Goal: Task Accomplishment & Management: Manage account settings

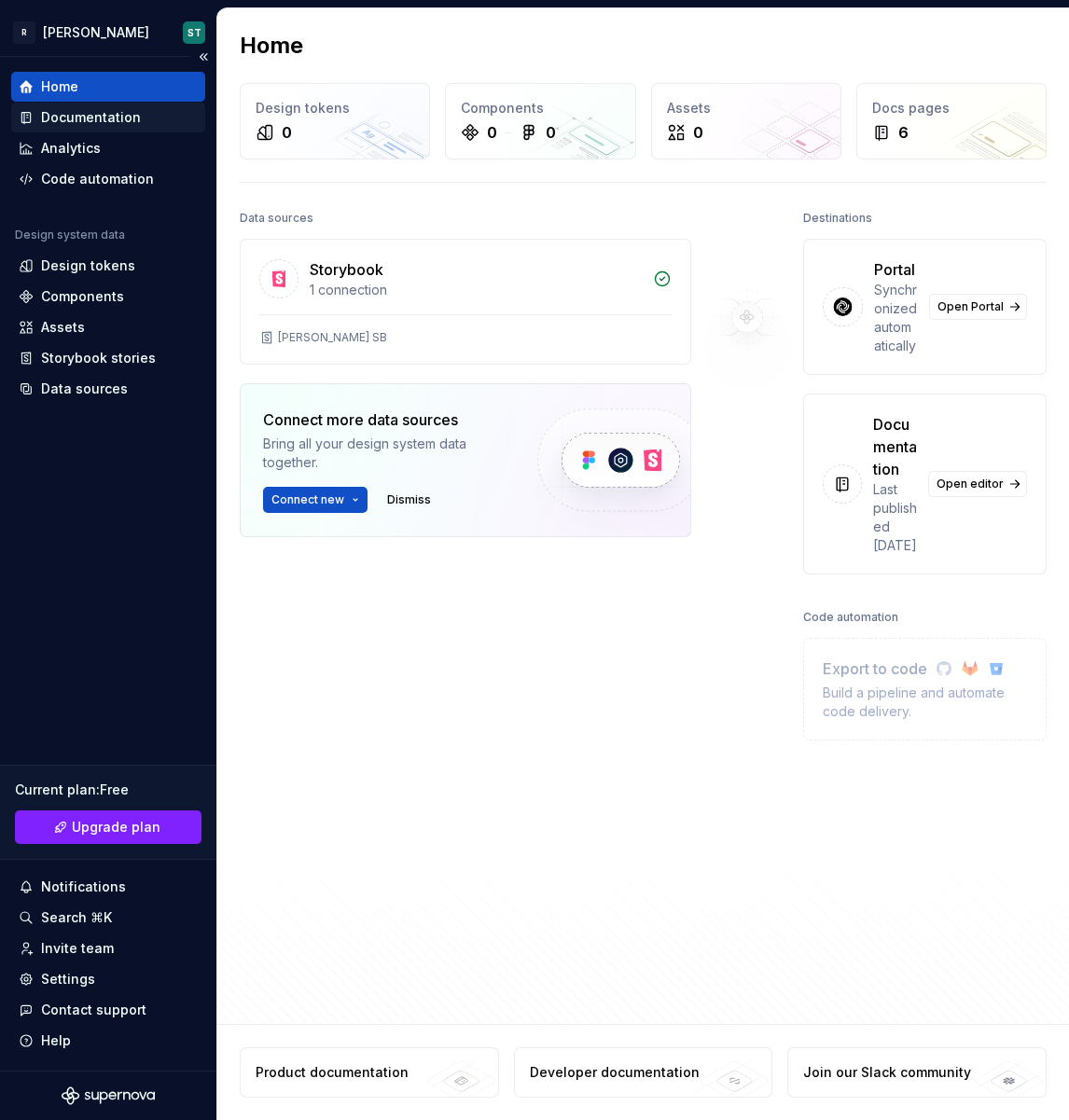
click at [99, 115] on div "Documentation" at bounding box center [90, 117] width 99 height 19
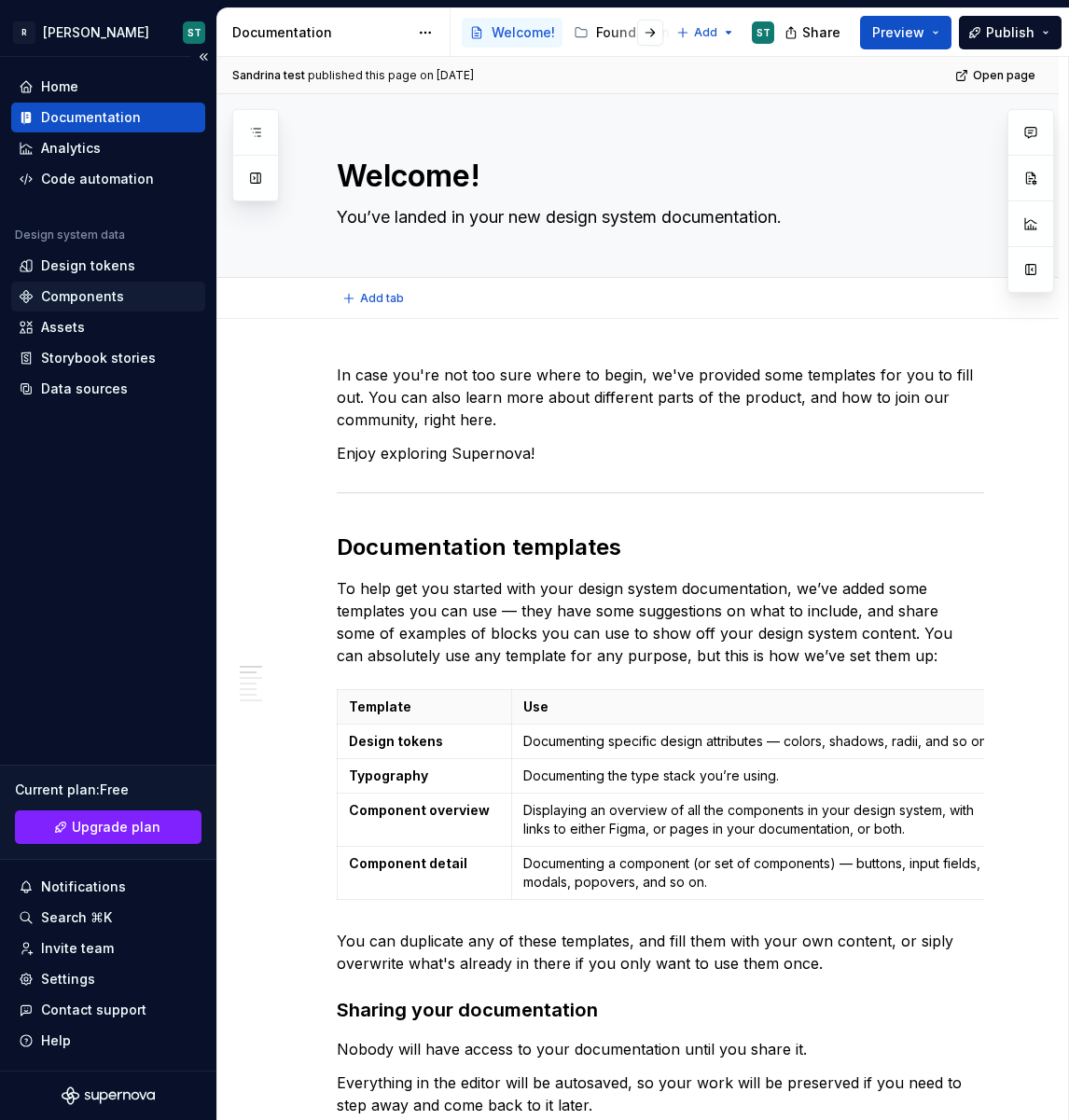
type textarea "*"
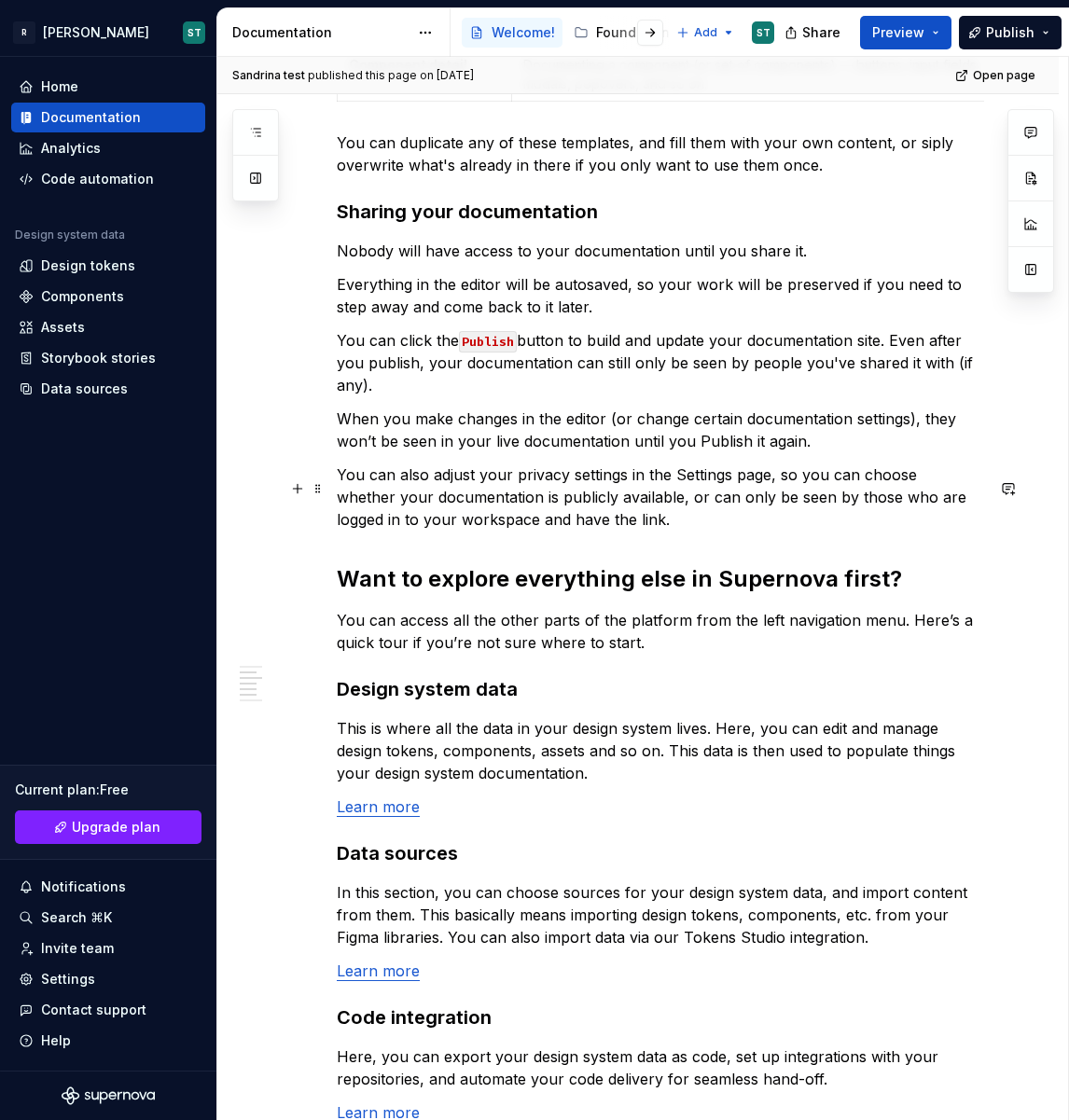
scroll to position [802, 0]
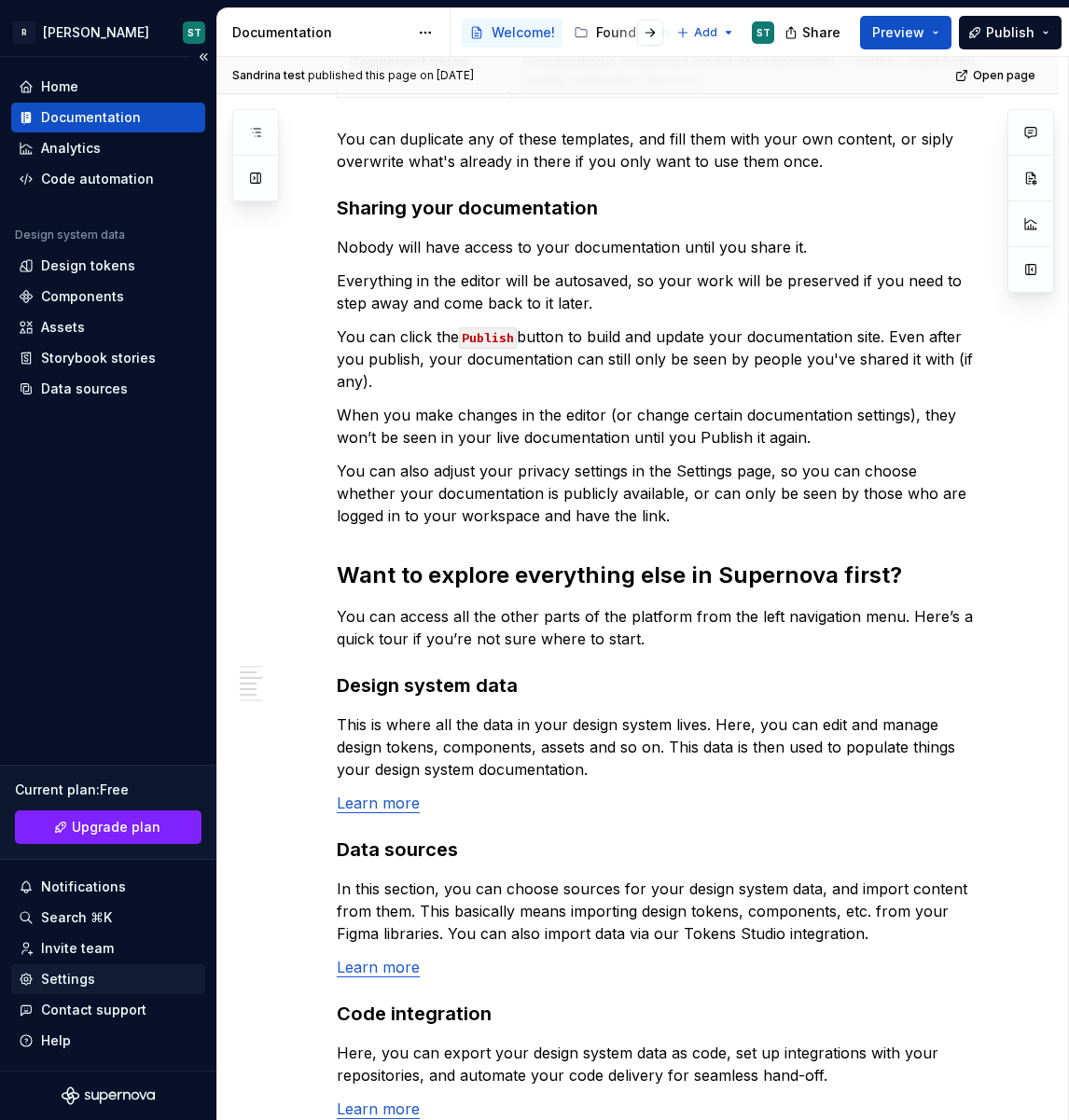
click at [45, 983] on div "Settings" at bounding box center [67, 979] width 54 height 19
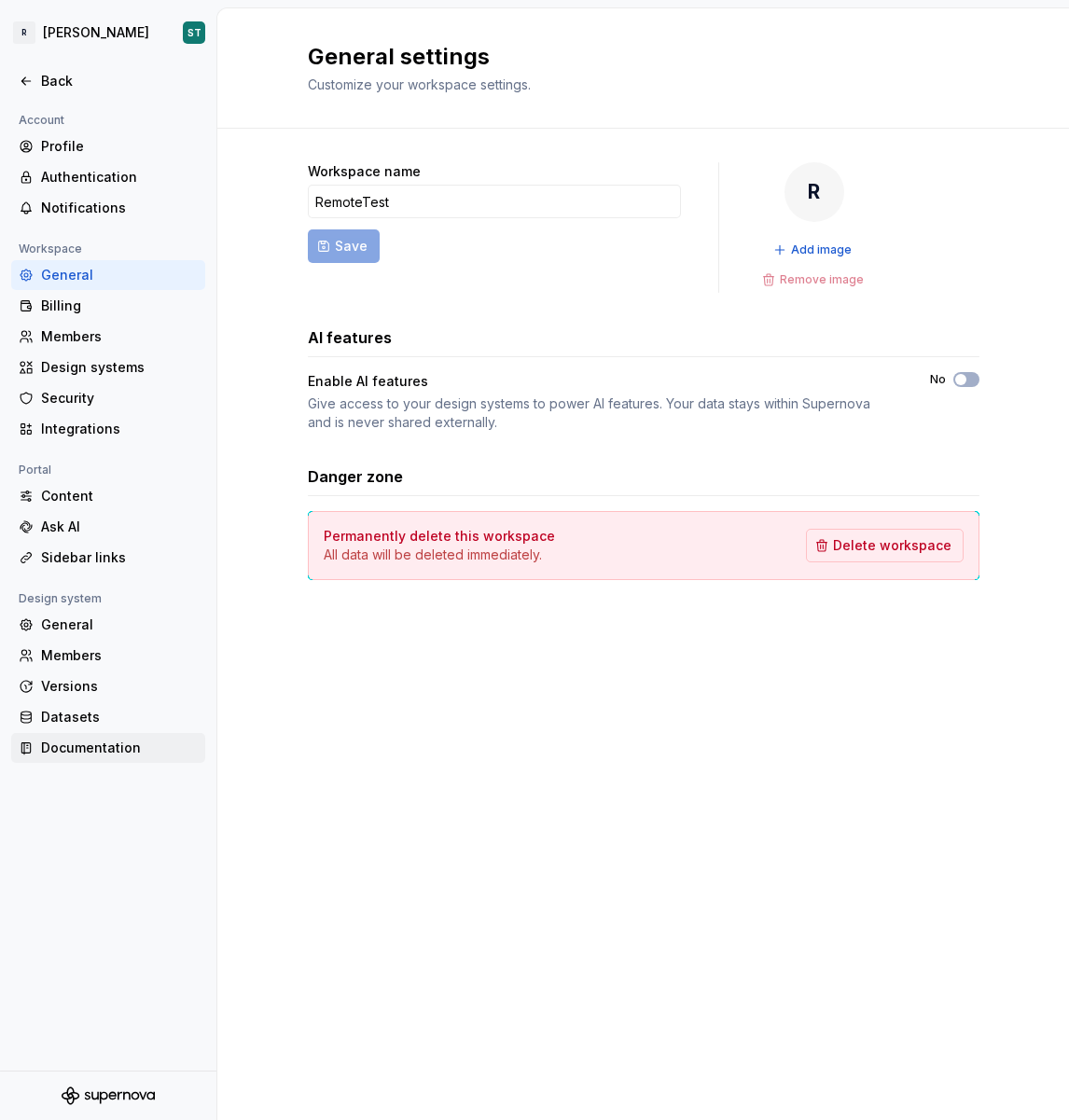
click at [126, 755] on div "Documentation" at bounding box center [118, 748] width 156 height 19
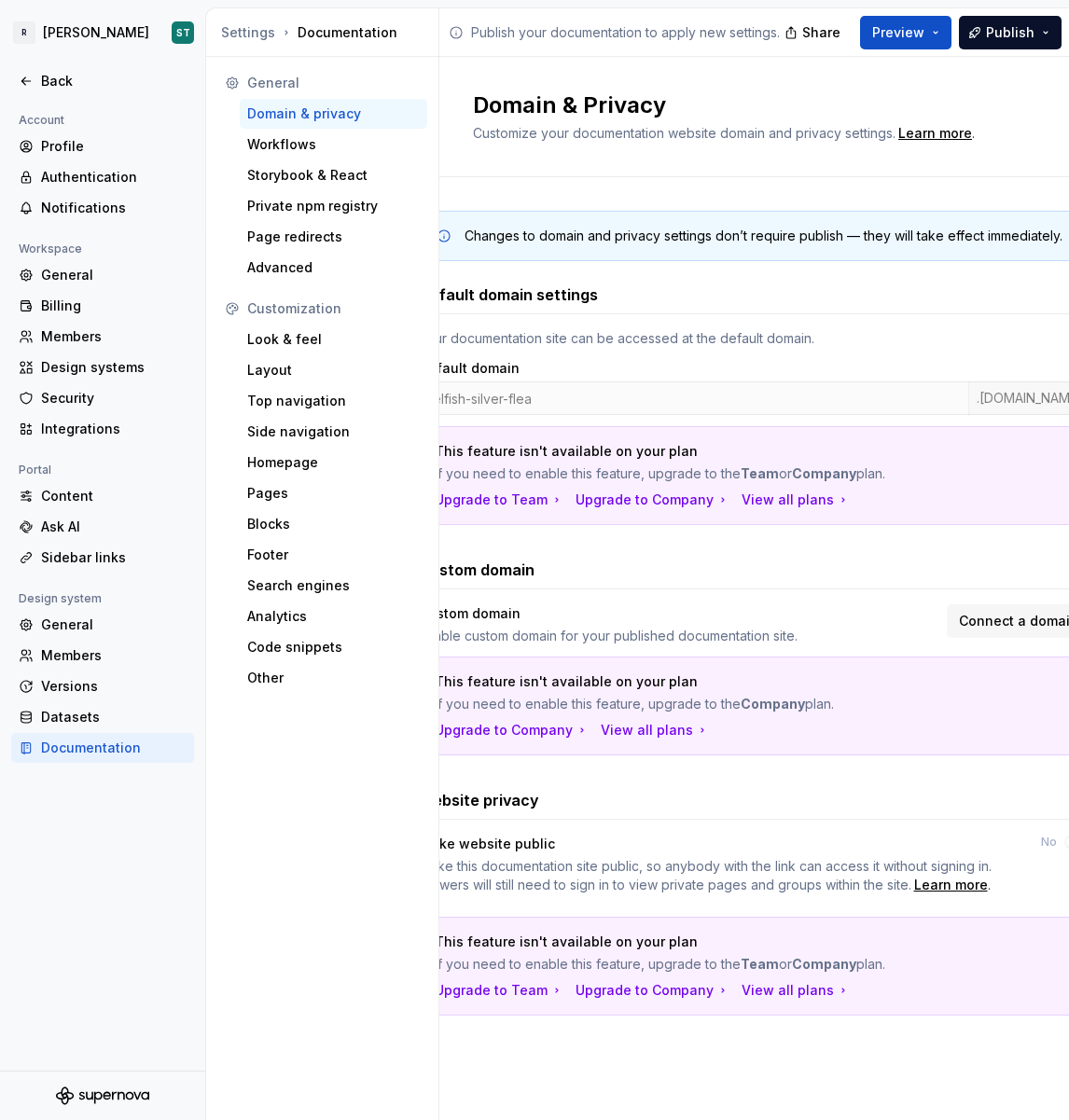
click at [623, 315] on div "Default domain settings Your documentation site can be accessed at the default …" at bounding box center [754, 403] width 671 height 241
click at [828, 627] on div "Enable custom domain for your published documentation site." at bounding box center [677, 636] width 517 height 19
click at [368, 157] on div "Workflows" at bounding box center [333, 145] width 187 height 30
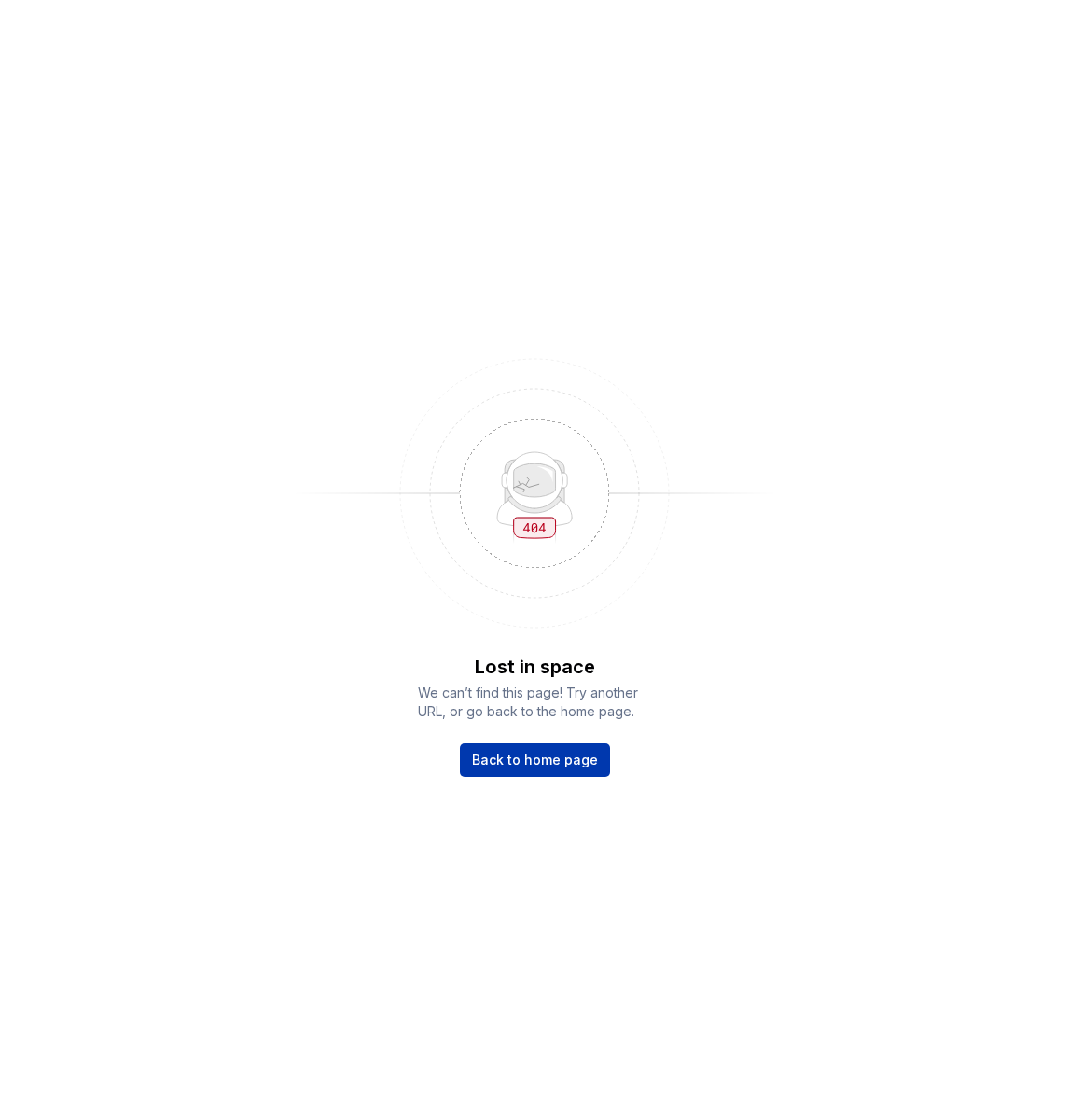
click at [532, 751] on span "Back to home page" at bounding box center [534, 760] width 126 height 19
click at [537, 759] on span "Back to home page" at bounding box center [534, 760] width 126 height 19
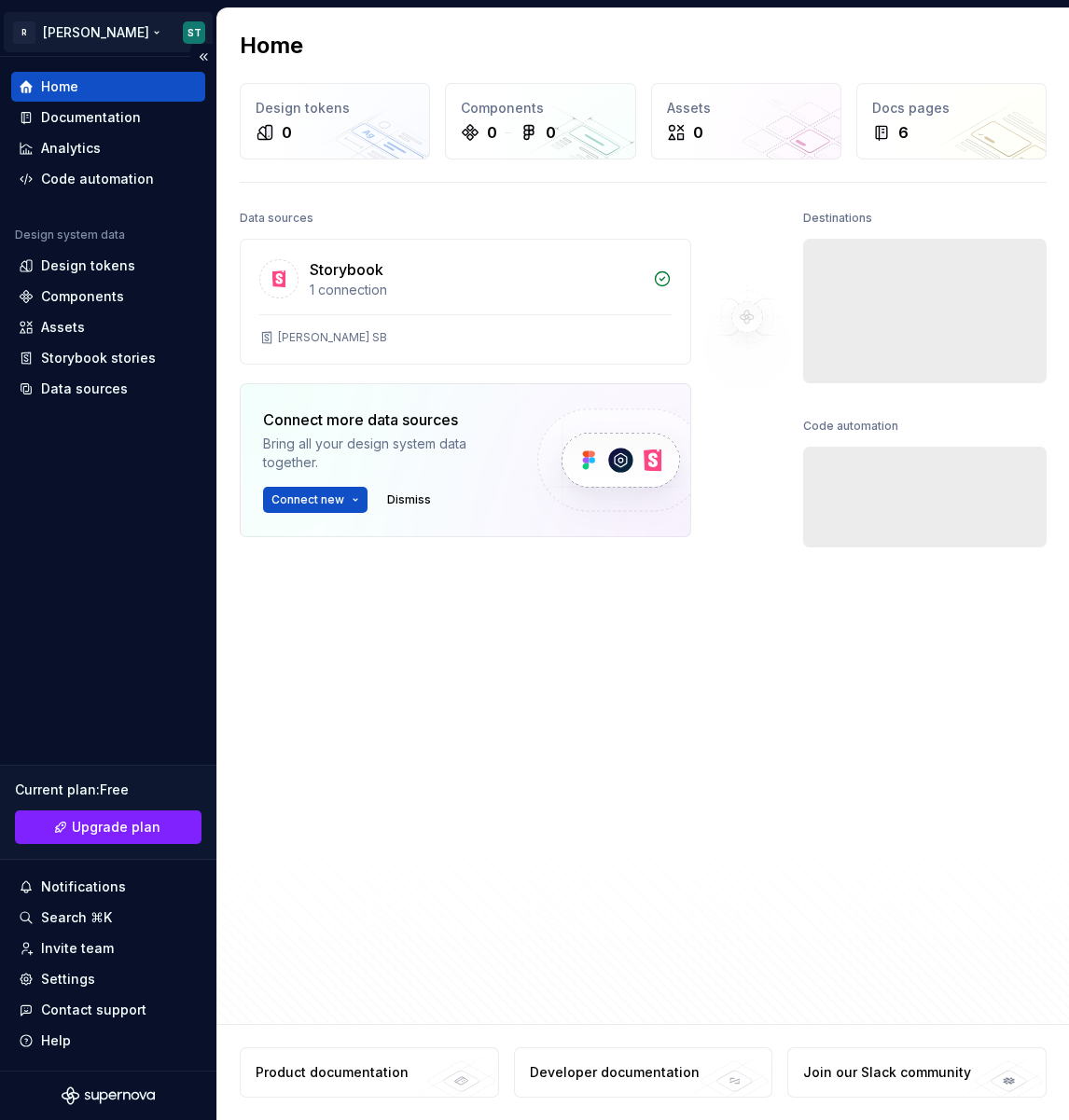
click at [98, 29] on html "R [PERSON_NAME] ST Home Documentation Analytics Code automation Design system d…" at bounding box center [534, 560] width 1069 height 1120
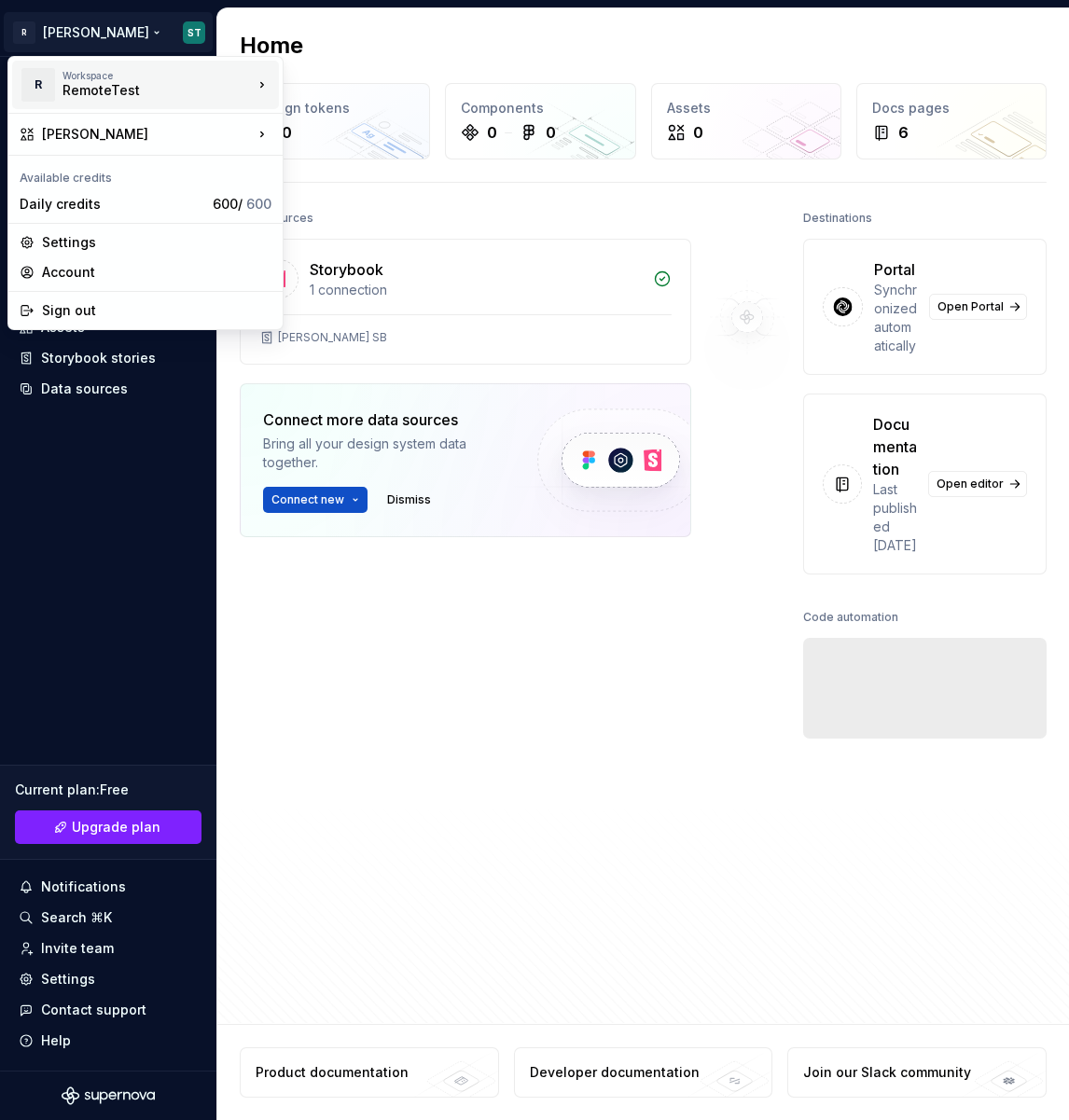
click at [205, 90] on div "RemoteTest" at bounding box center [141, 91] width 158 height 19
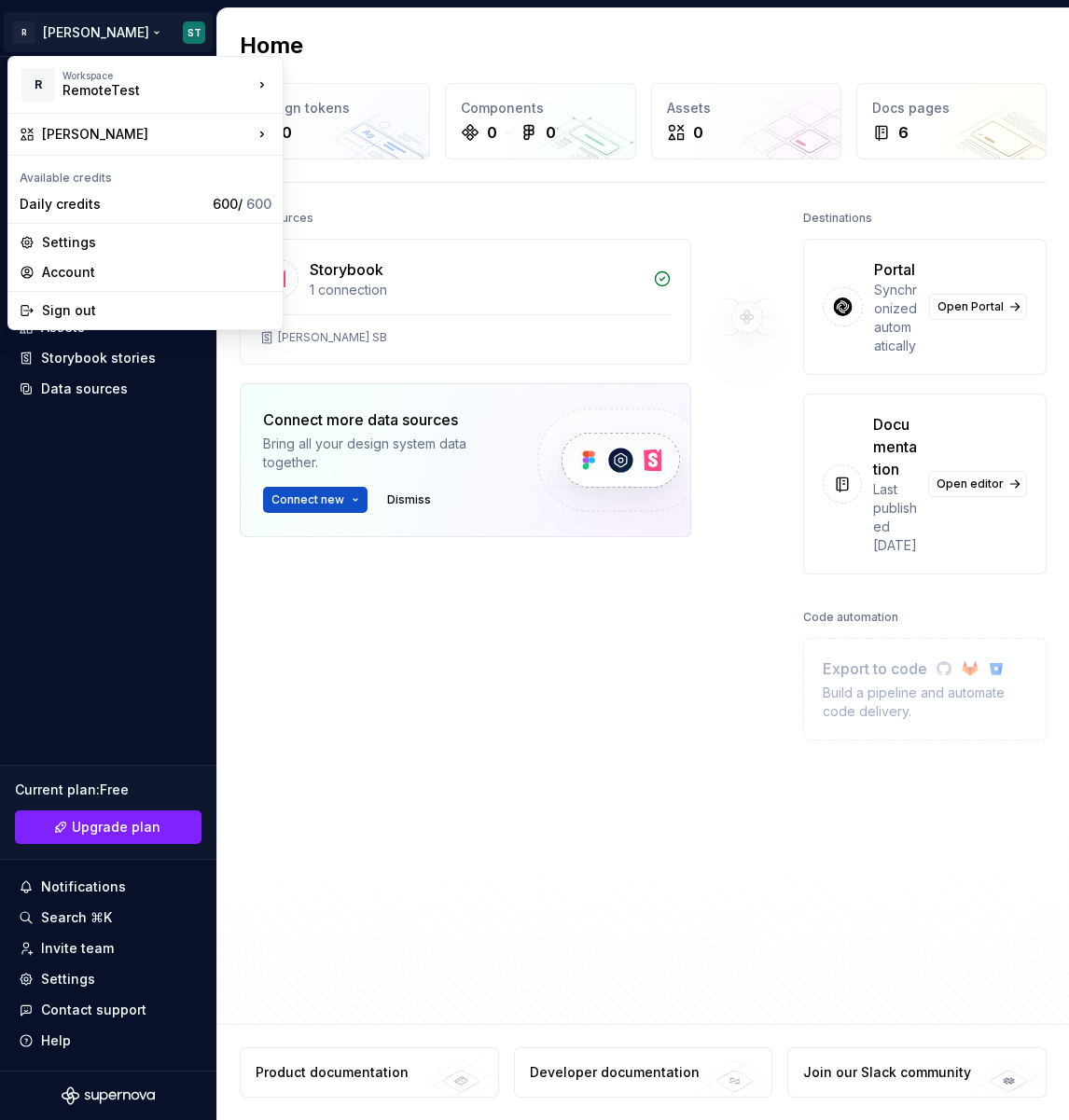
click at [742, 29] on html "R Norma ST Home Documentation Analytics Code automation Design system data Desi…" at bounding box center [534, 560] width 1069 height 1120
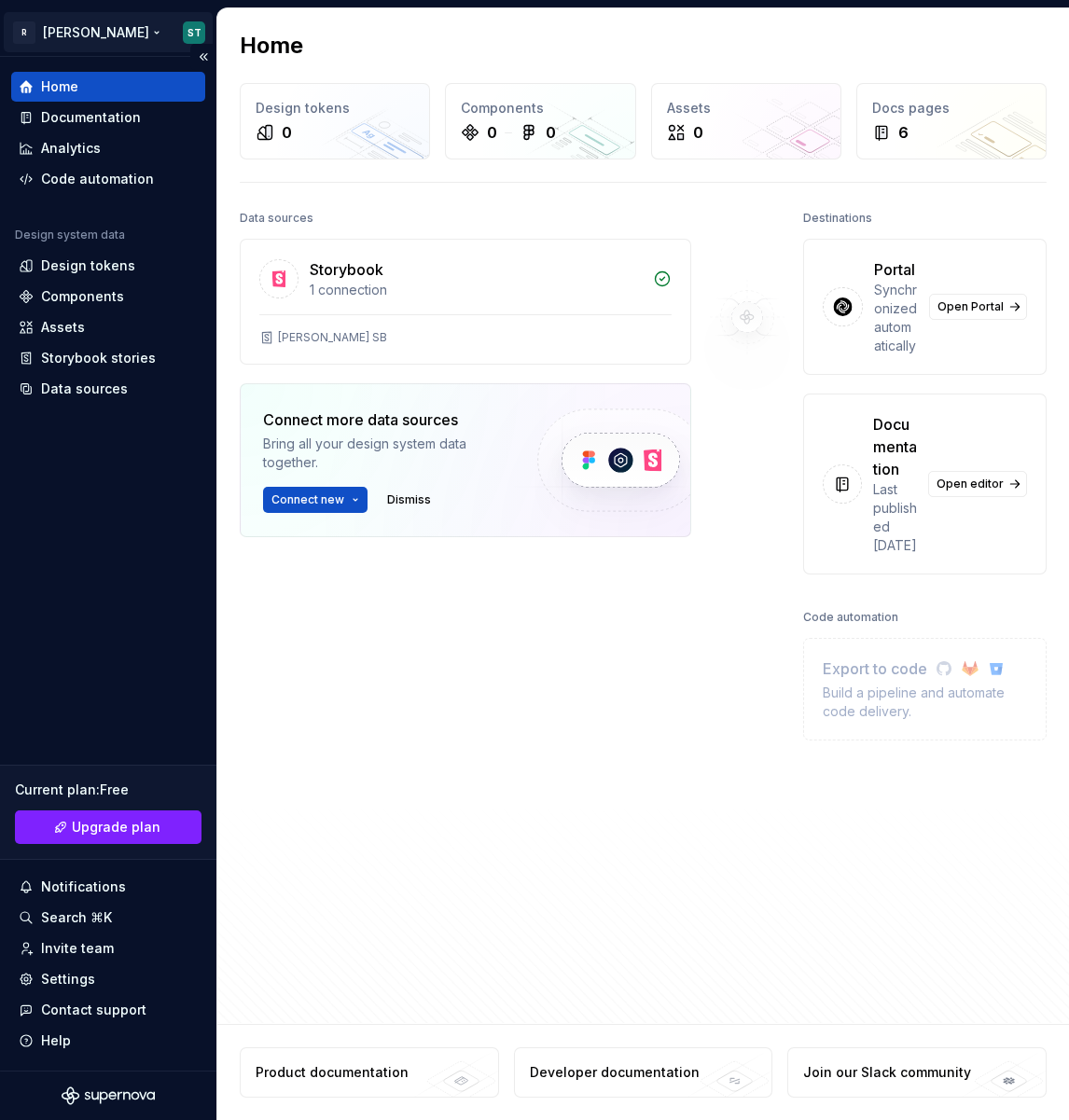
click at [162, 31] on html "R Norma ST Home Documentation Analytics Code automation Design system data Desi…" at bounding box center [534, 560] width 1069 height 1120
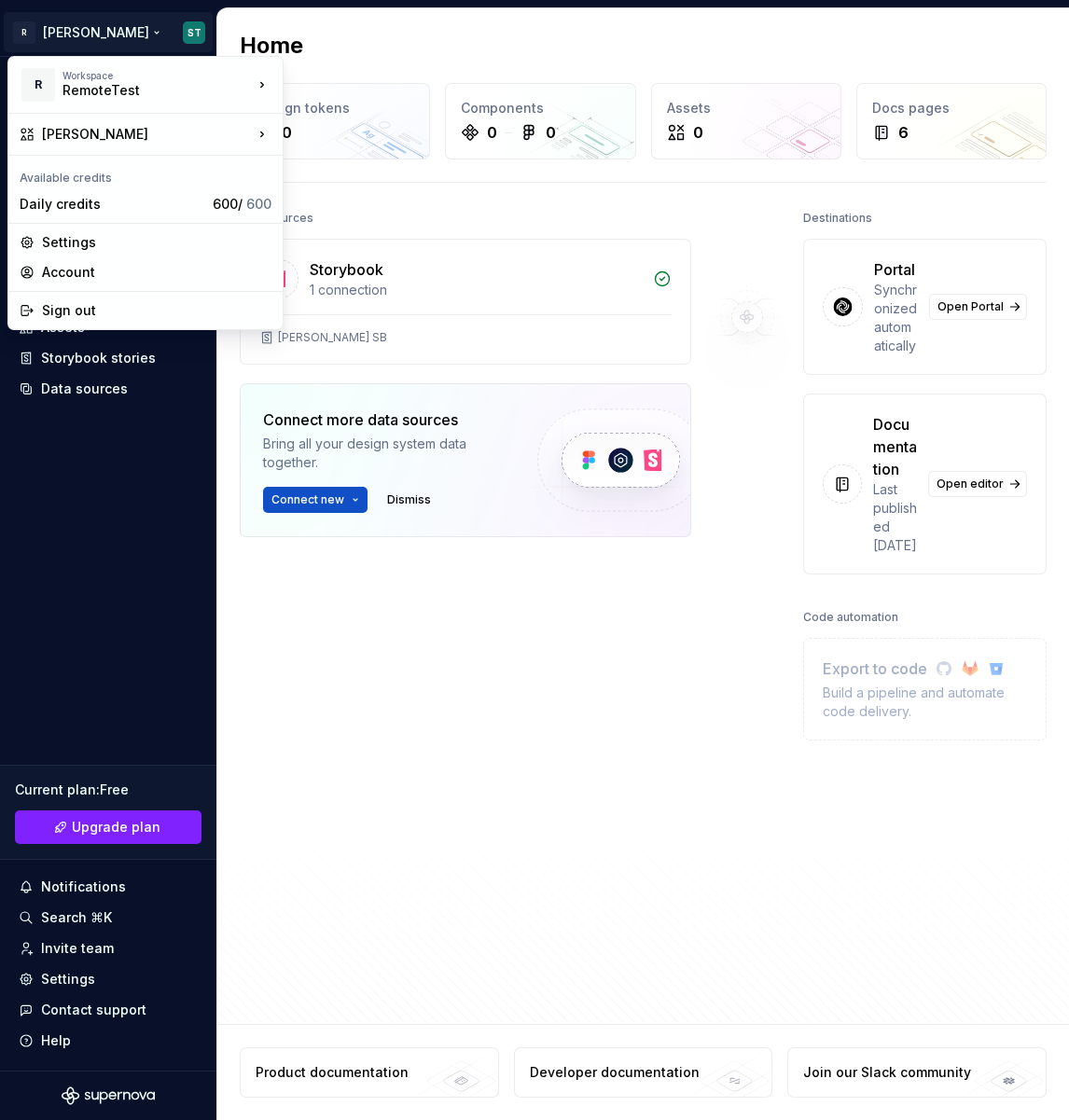
click at [133, 329] on div "R Workspace RemoteTest Norma Available credits Daily credits 600 / 600 Settings…" at bounding box center [146, 193] width 276 height 275
click at [131, 319] on div "Sign out" at bounding box center [156, 311] width 229 height 19
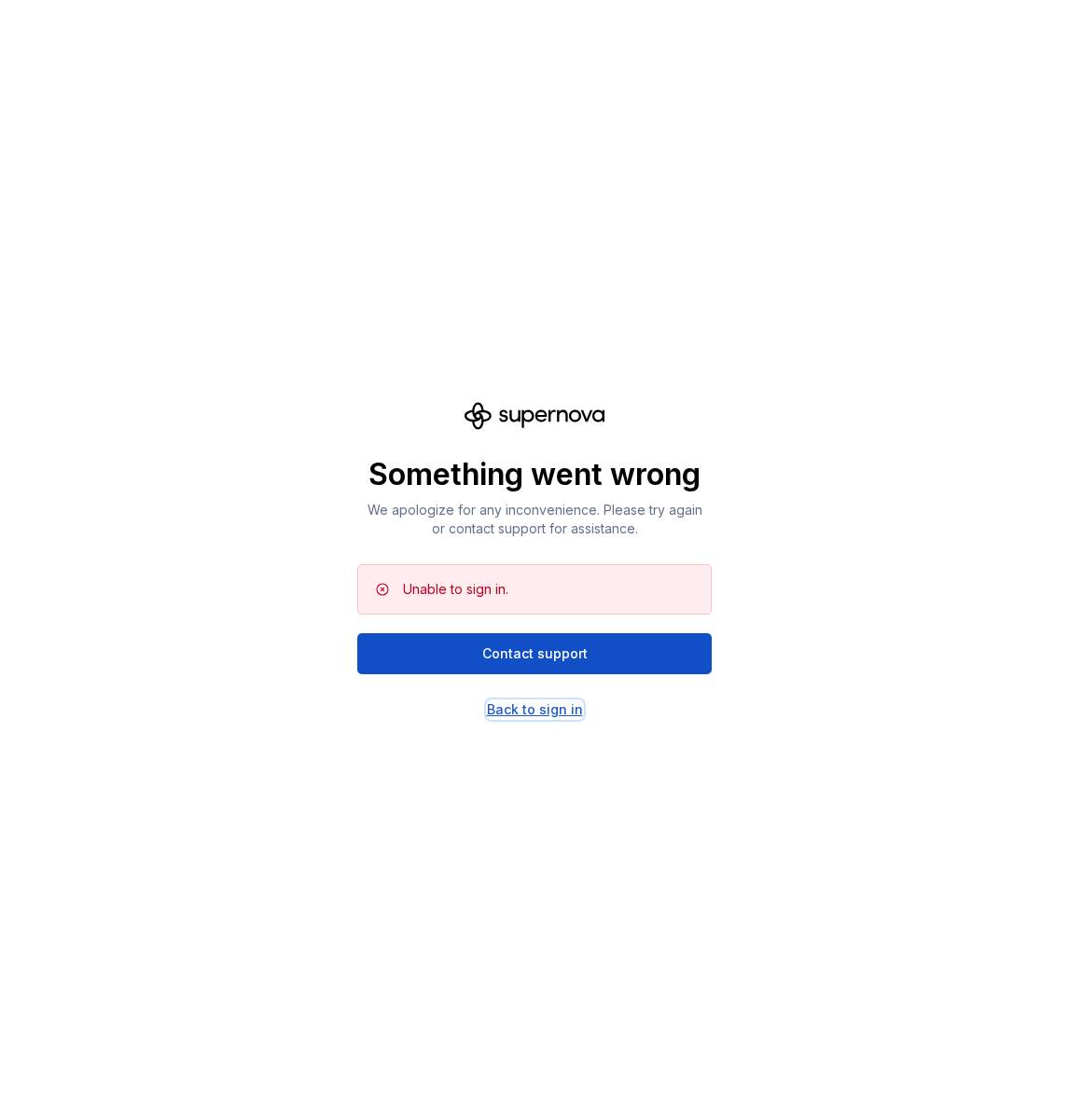
click at [519, 713] on div "Back to sign in" at bounding box center [534, 710] width 96 height 19
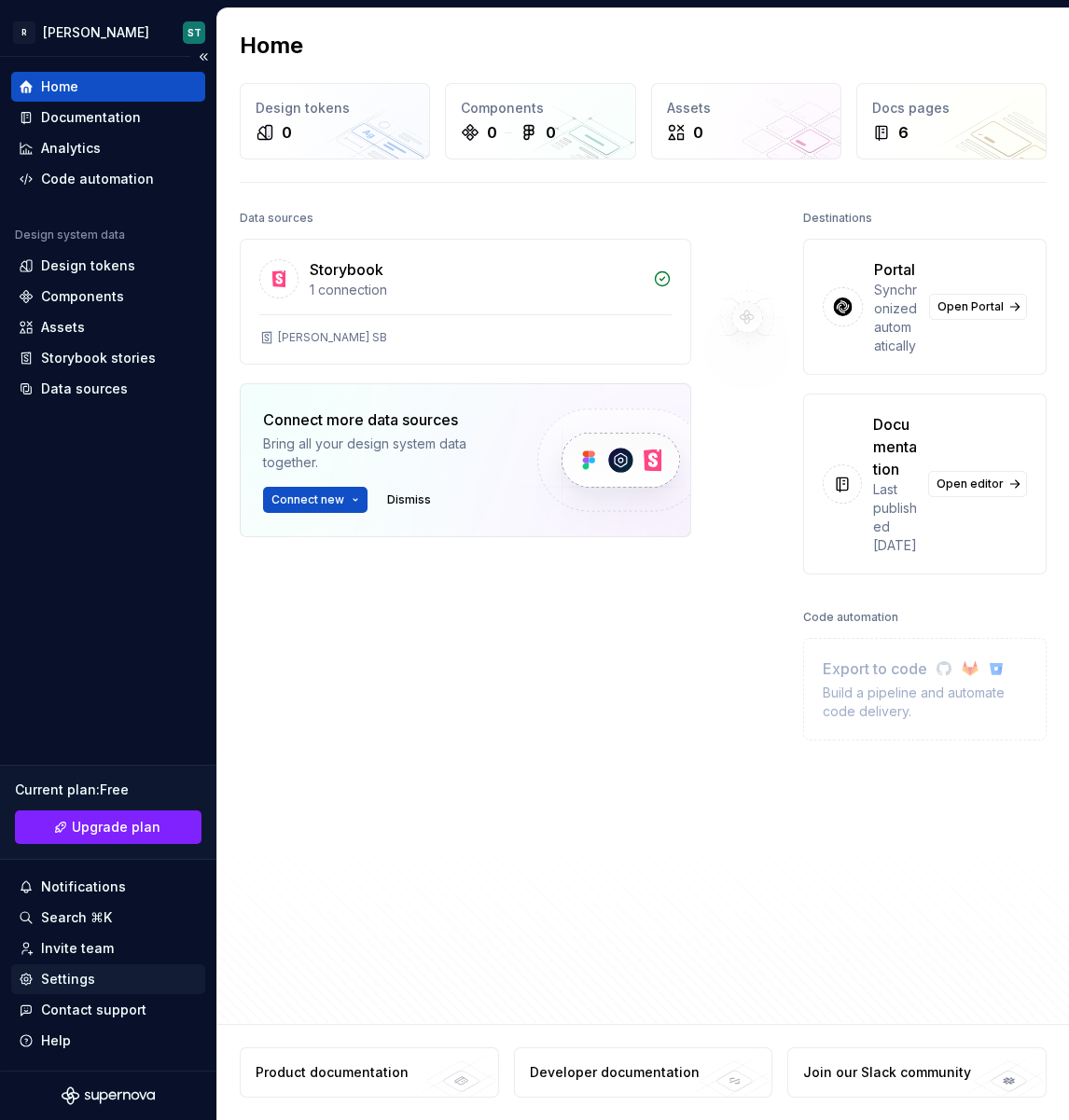
click at [144, 983] on div "Settings" at bounding box center [108, 979] width 179 height 19
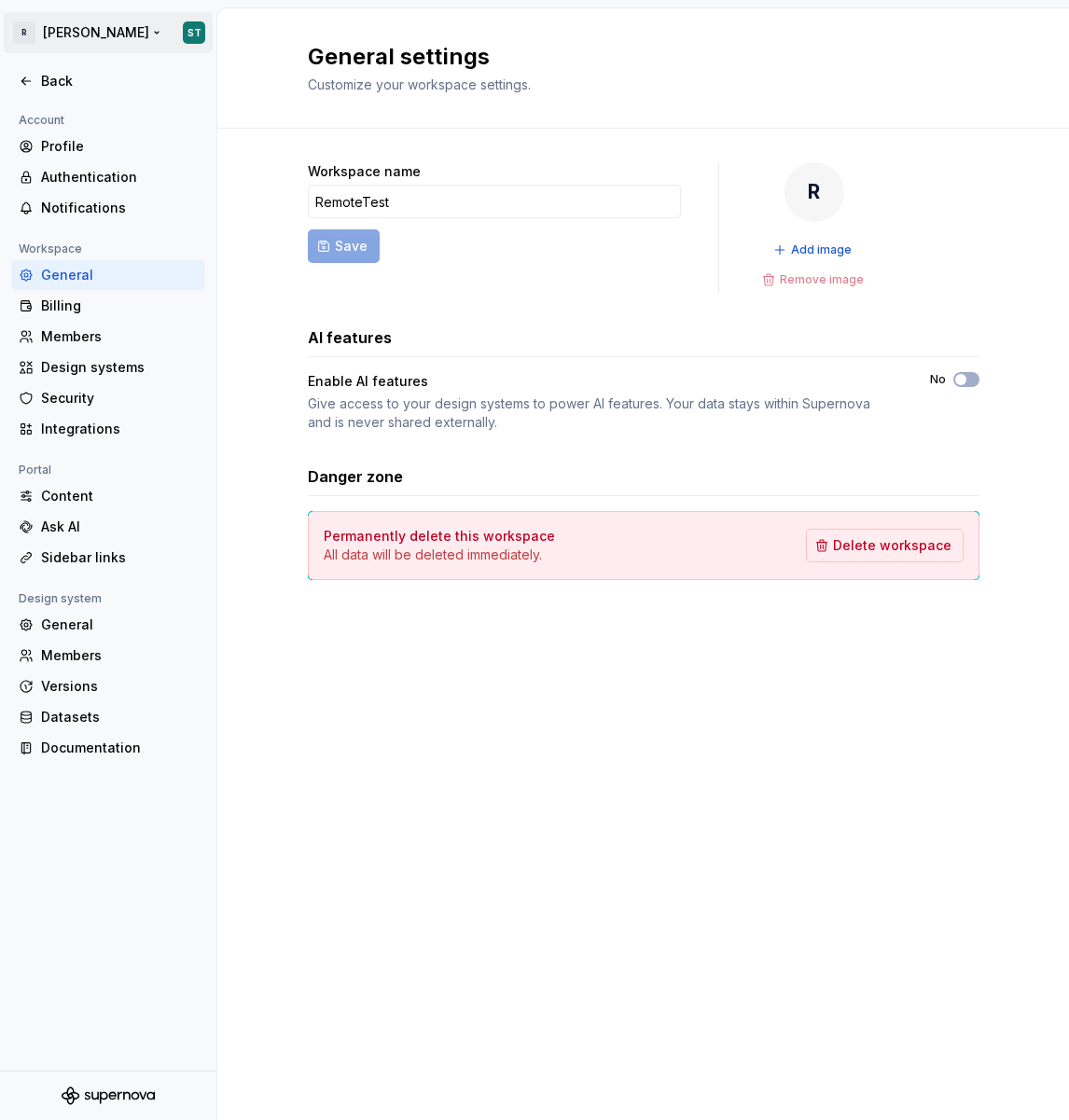
click at [34, 29] on html "R [PERSON_NAME] ST Back Account Profile Authentication Notifications Workspace …" at bounding box center [534, 560] width 1069 height 1120
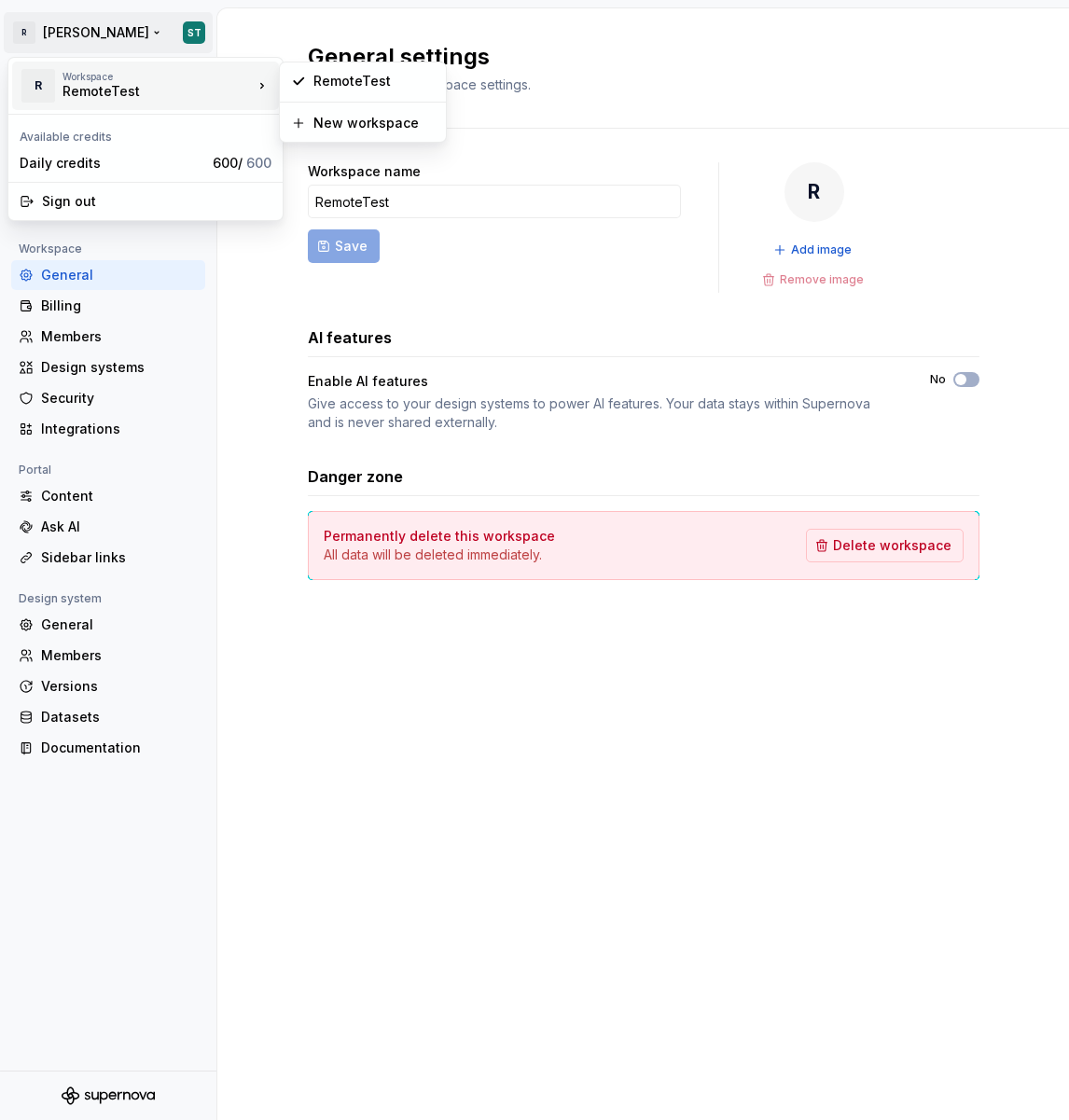
click at [104, 79] on div "Workspace" at bounding box center [157, 77] width 190 height 11
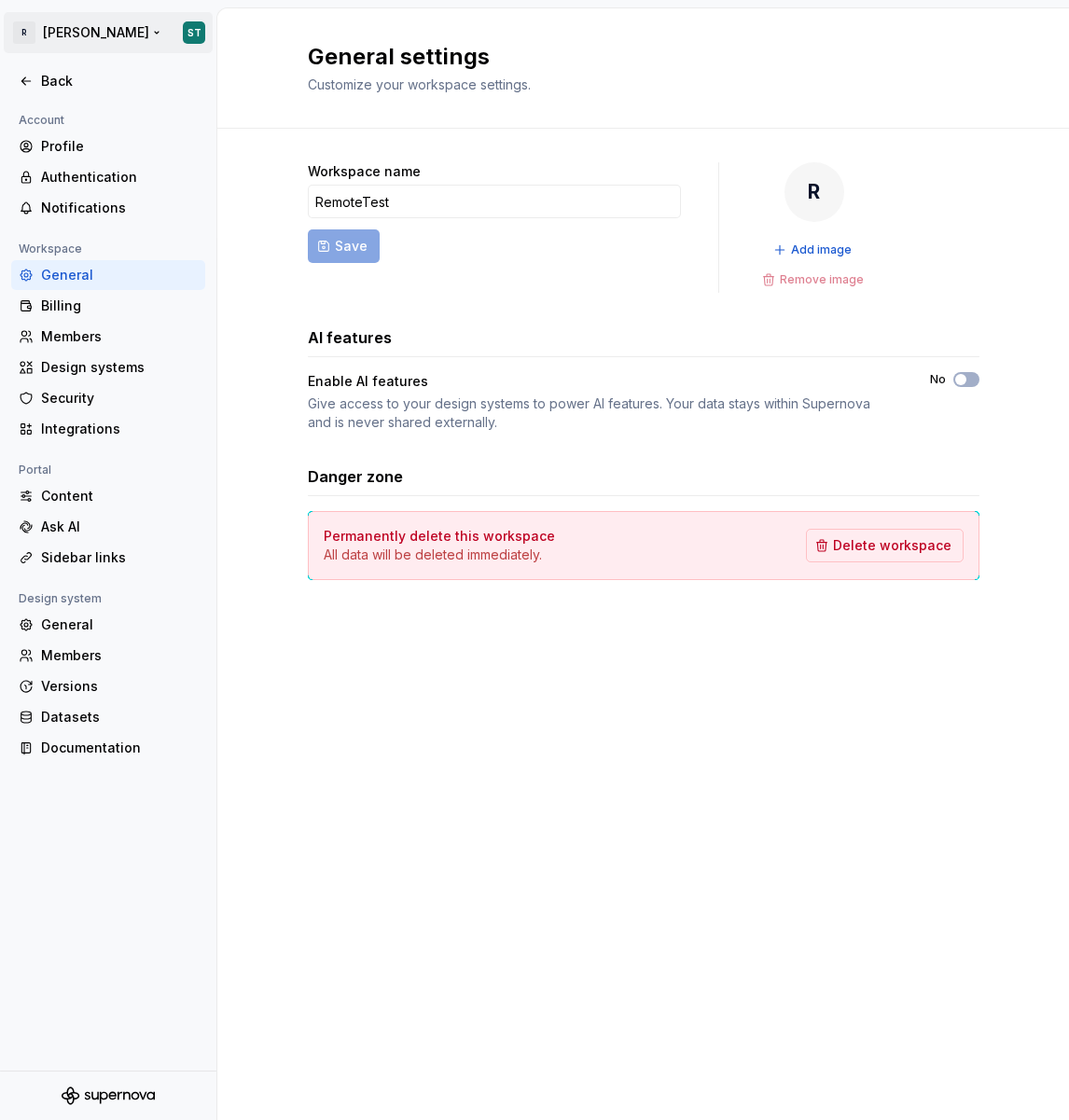
click at [194, 30] on html "R [PERSON_NAME] ST Back Account Profile Authentication Notifications Workspace …" at bounding box center [534, 560] width 1069 height 1120
click at [103, 93] on div "Back" at bounding box center [108, 81] width 194 height 30
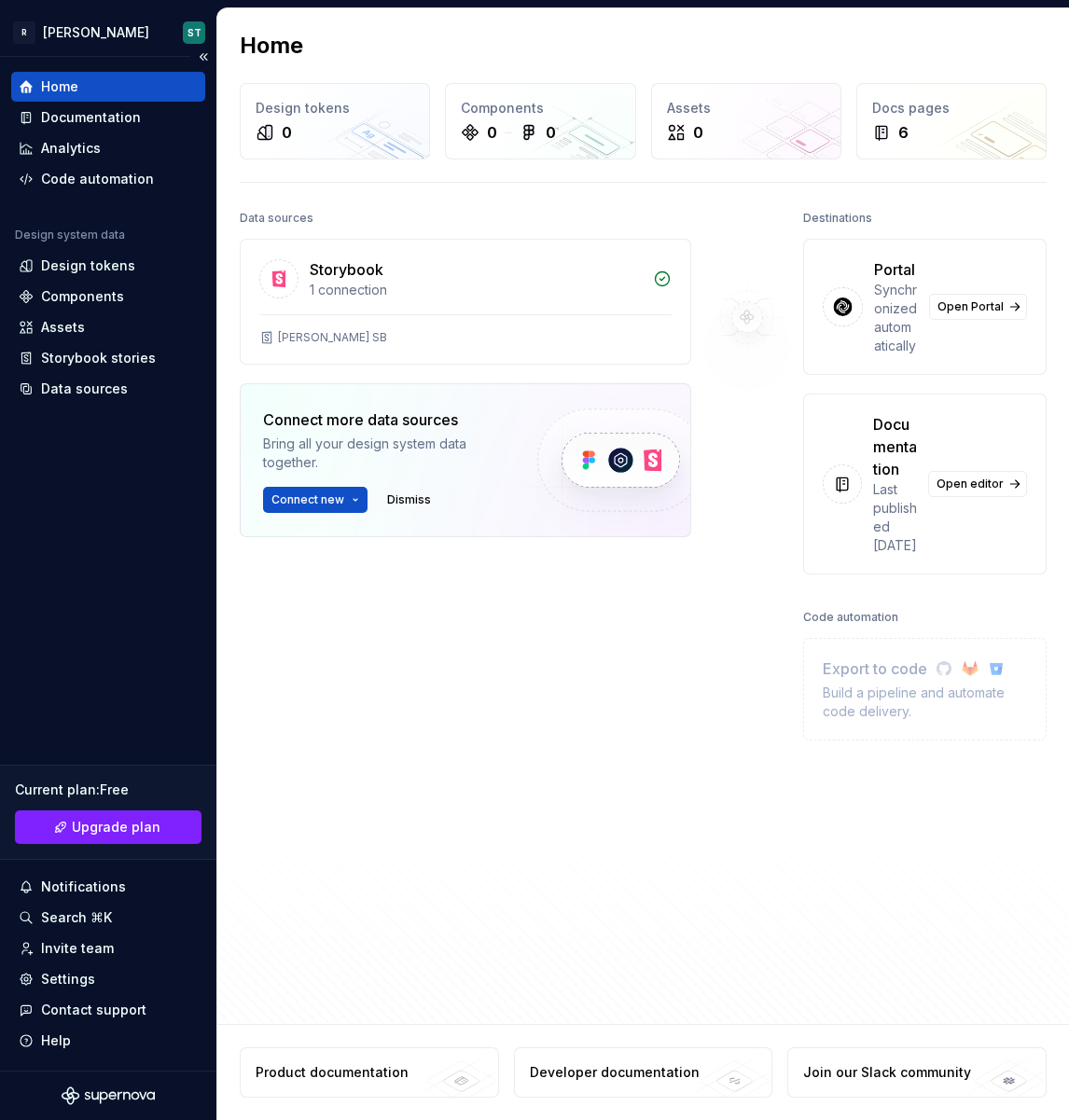
click at [123, 1093] on icon "Supernova Logo" at bounding box center [108, 1095] width 93 height 19
click at [145, 973] on div "Settings" at bounding box center [108, 979] width 179 height 19
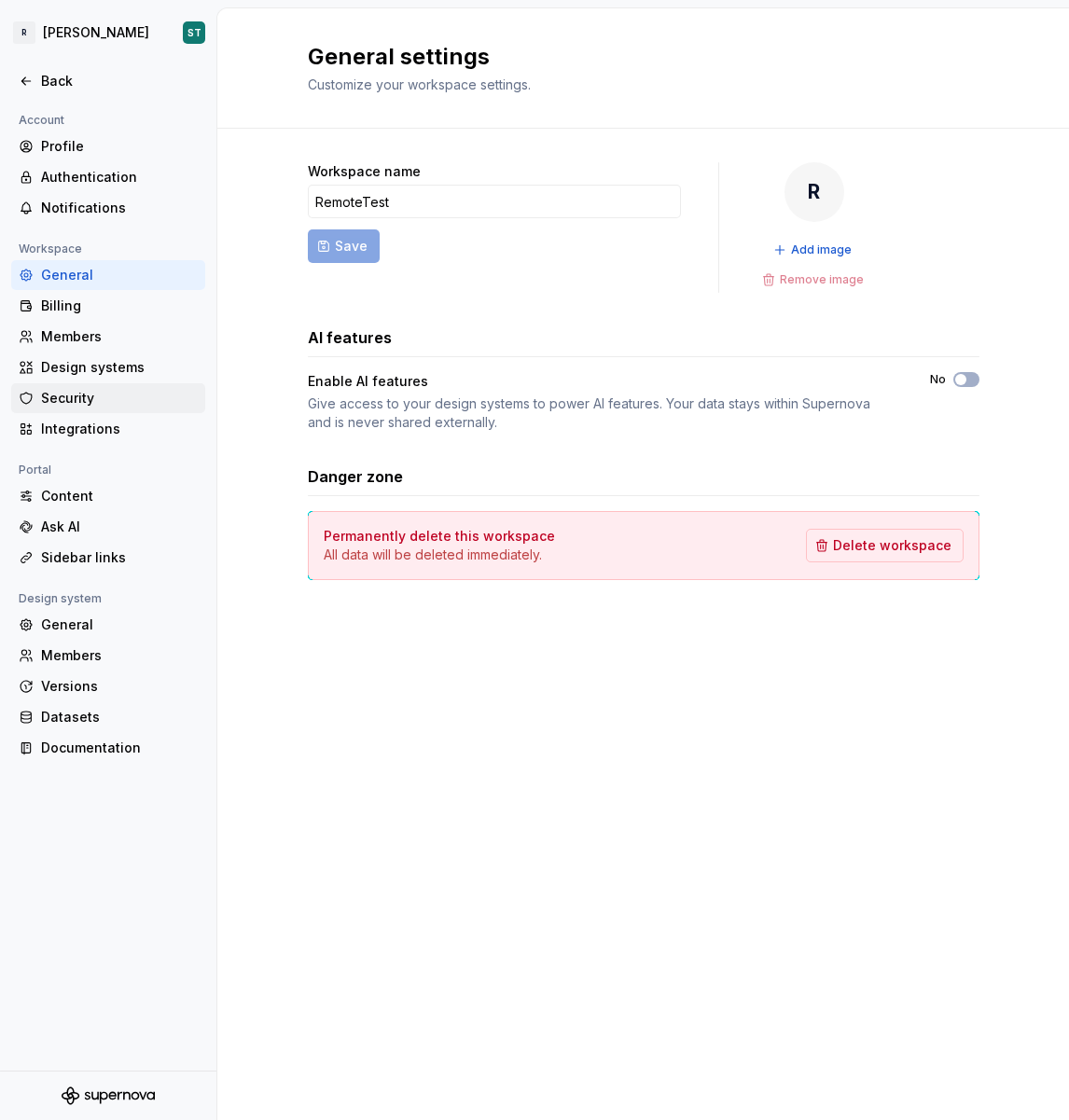
click at [97, 404] on div "Security" at bounding box center [118, 399] width 156 height 19
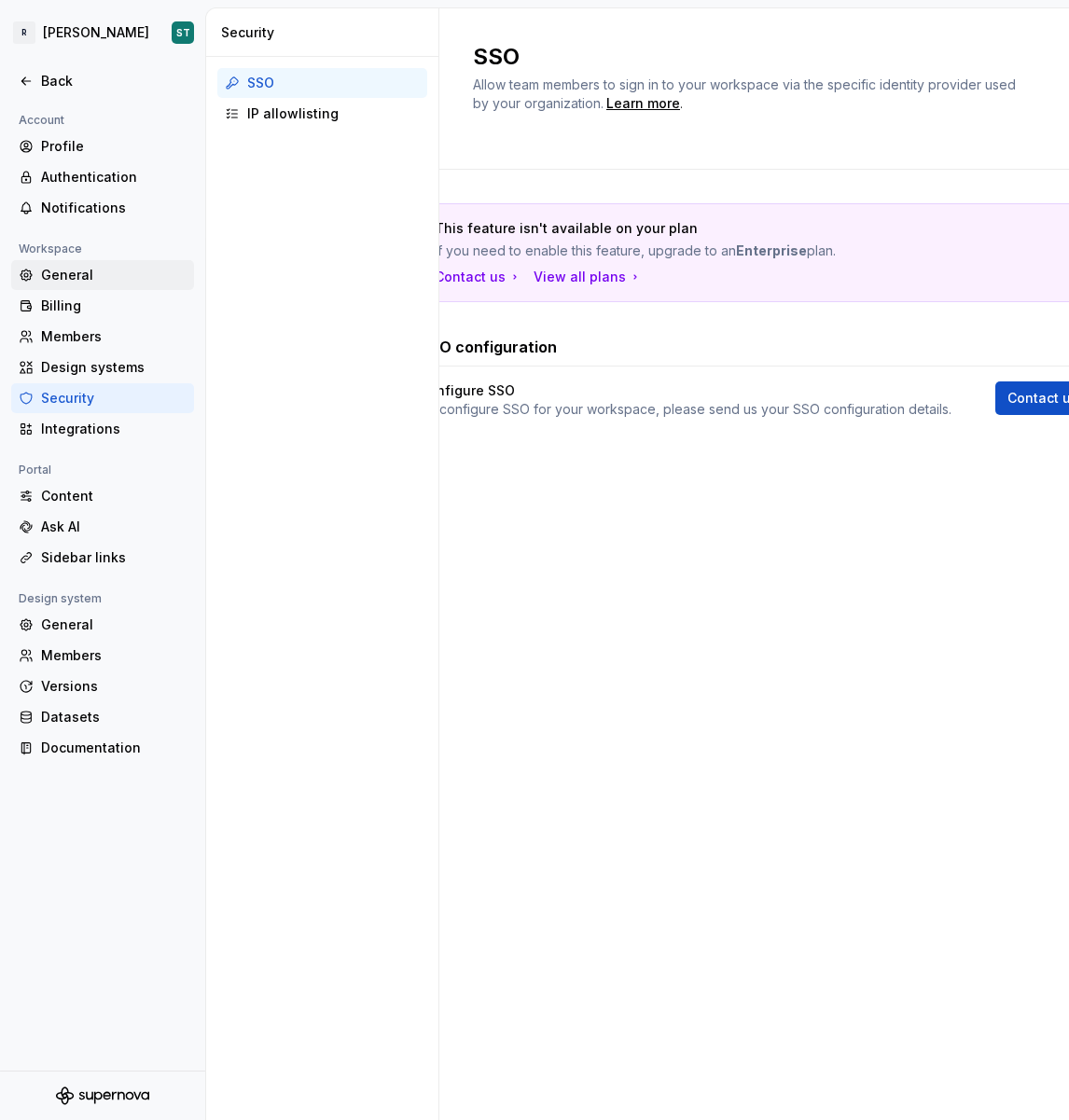
click at [115, 280] on div "General" at bounding box center [114, 276] width 146 height 19
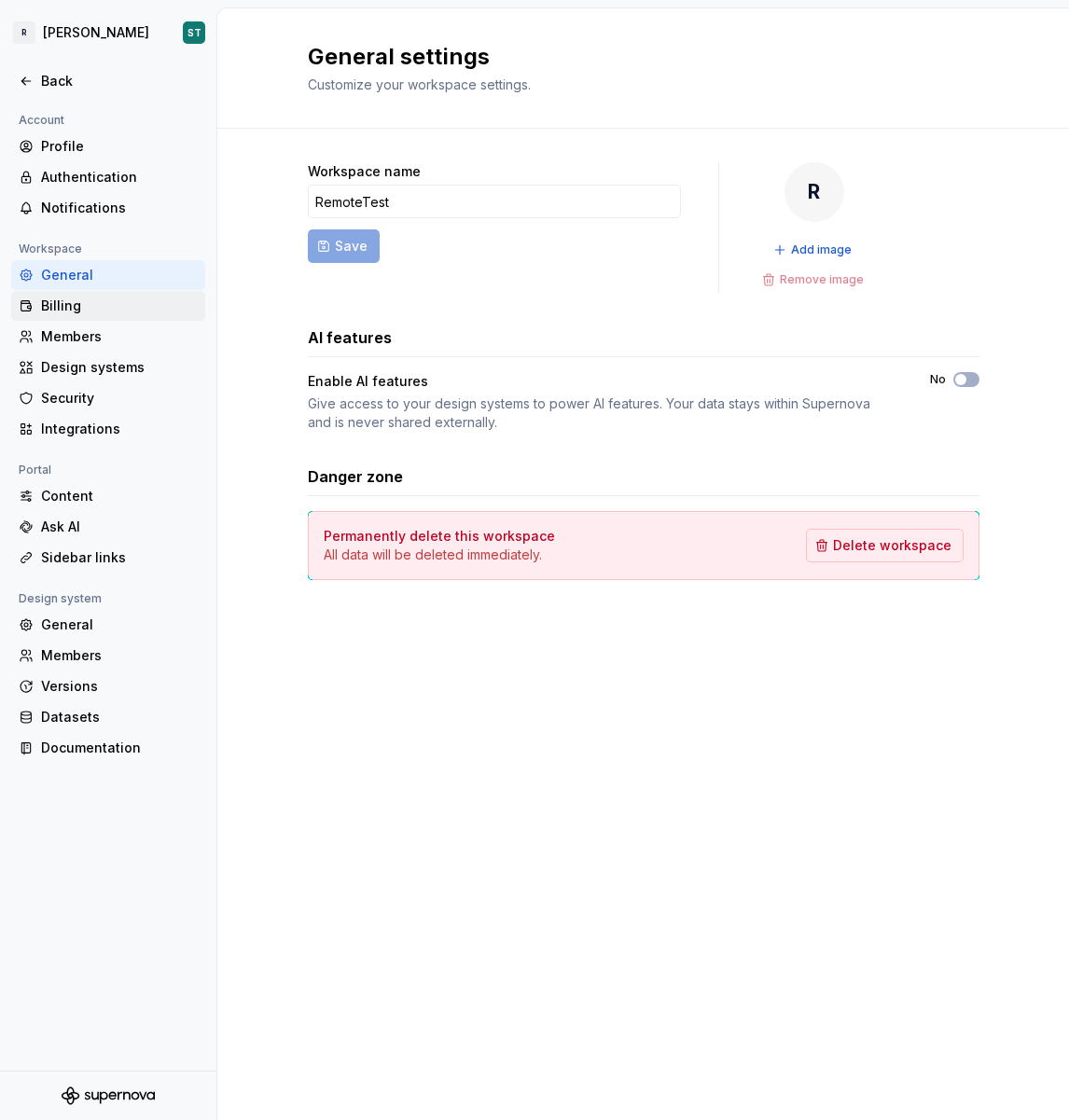
click at [118, 302] on div "Billing" at bounding box center [118, 306] width 156 height 19
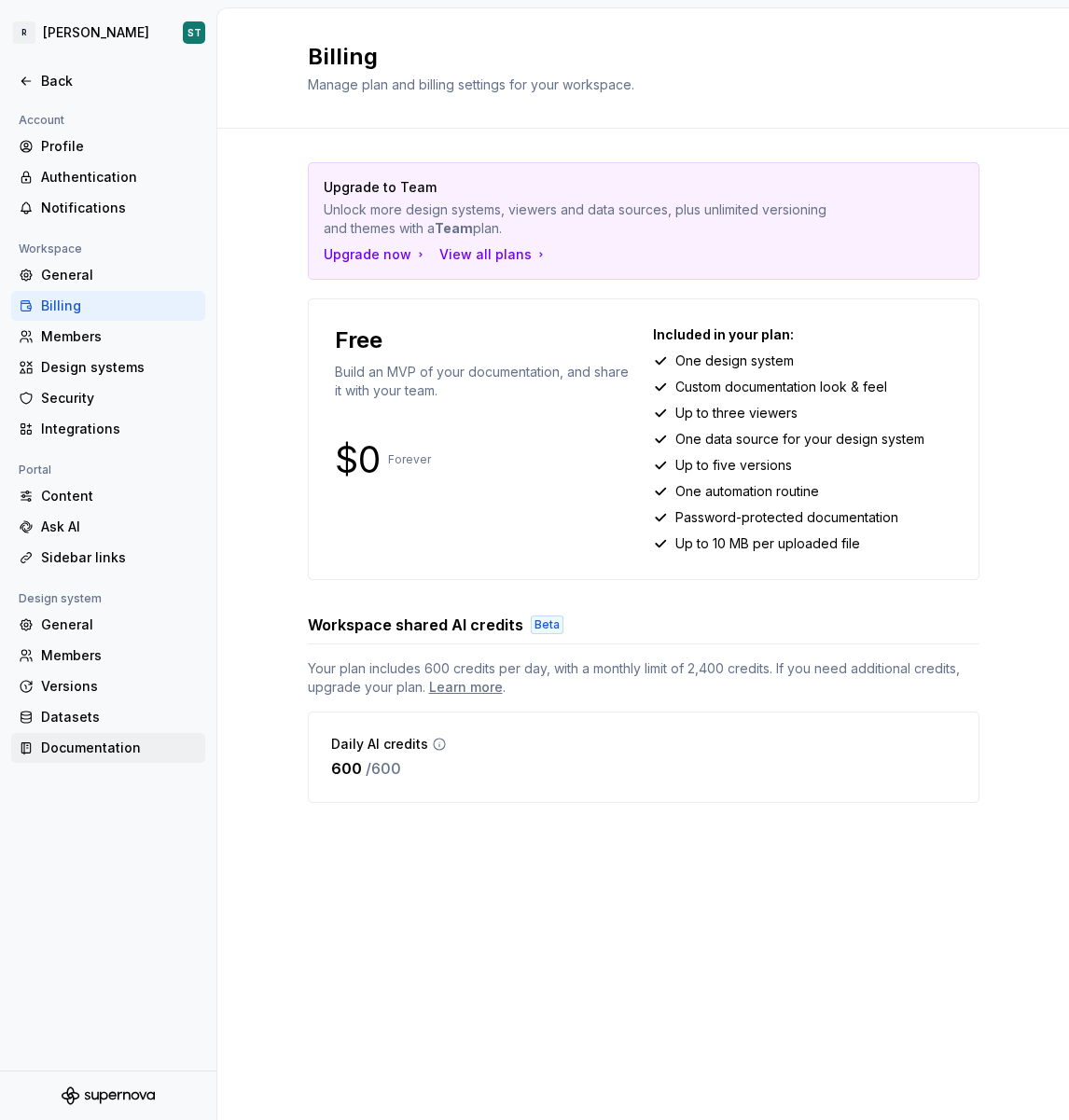
click at [103, 755] on div "Documentation" at bounding box center [118, 748] width 156 height 19
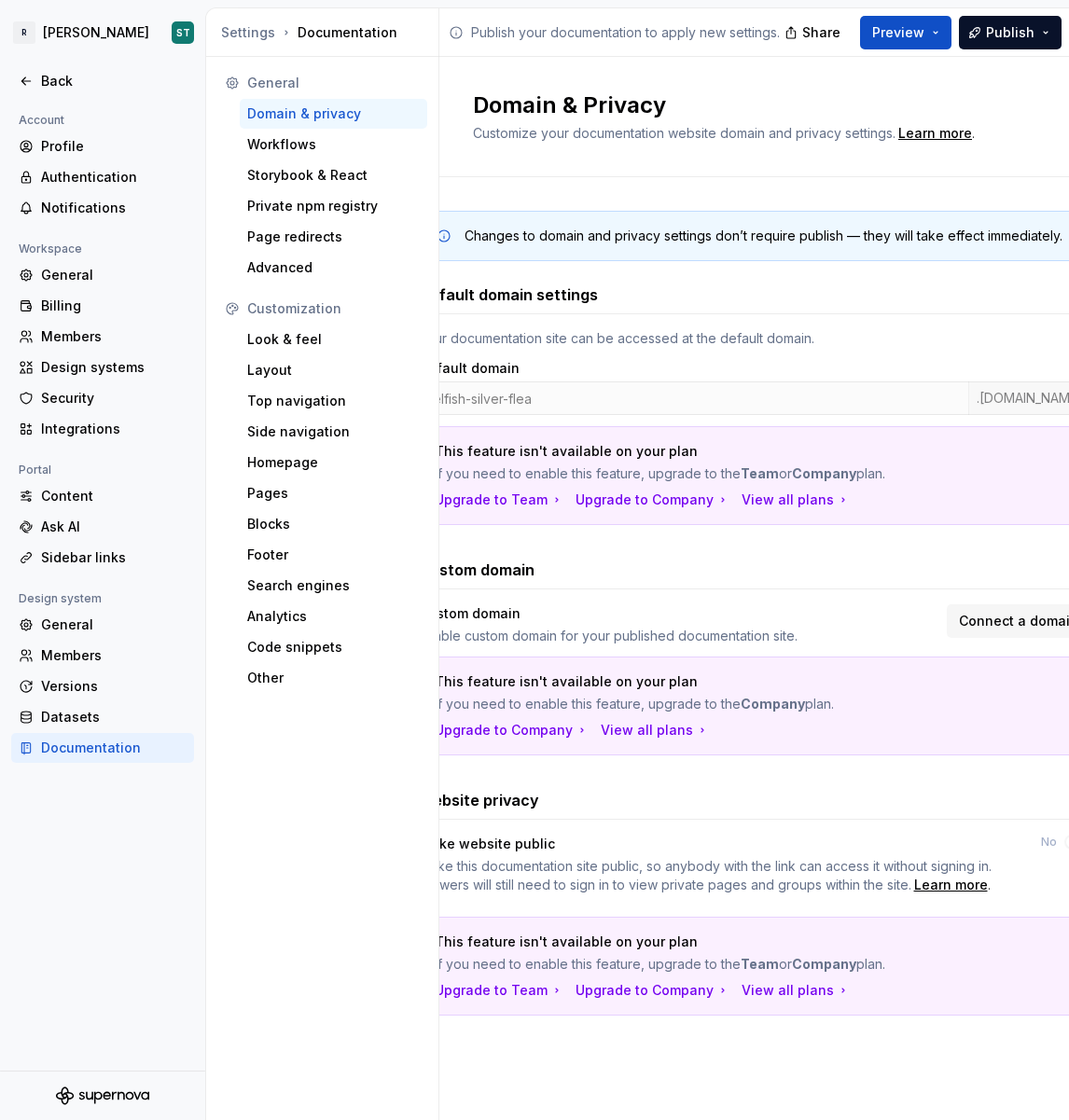
click at [558, 160] on div "Domain & Privacy Customize your documentation website domain and privacy settin…" at bounding box center [754, 116] width 630 height 120
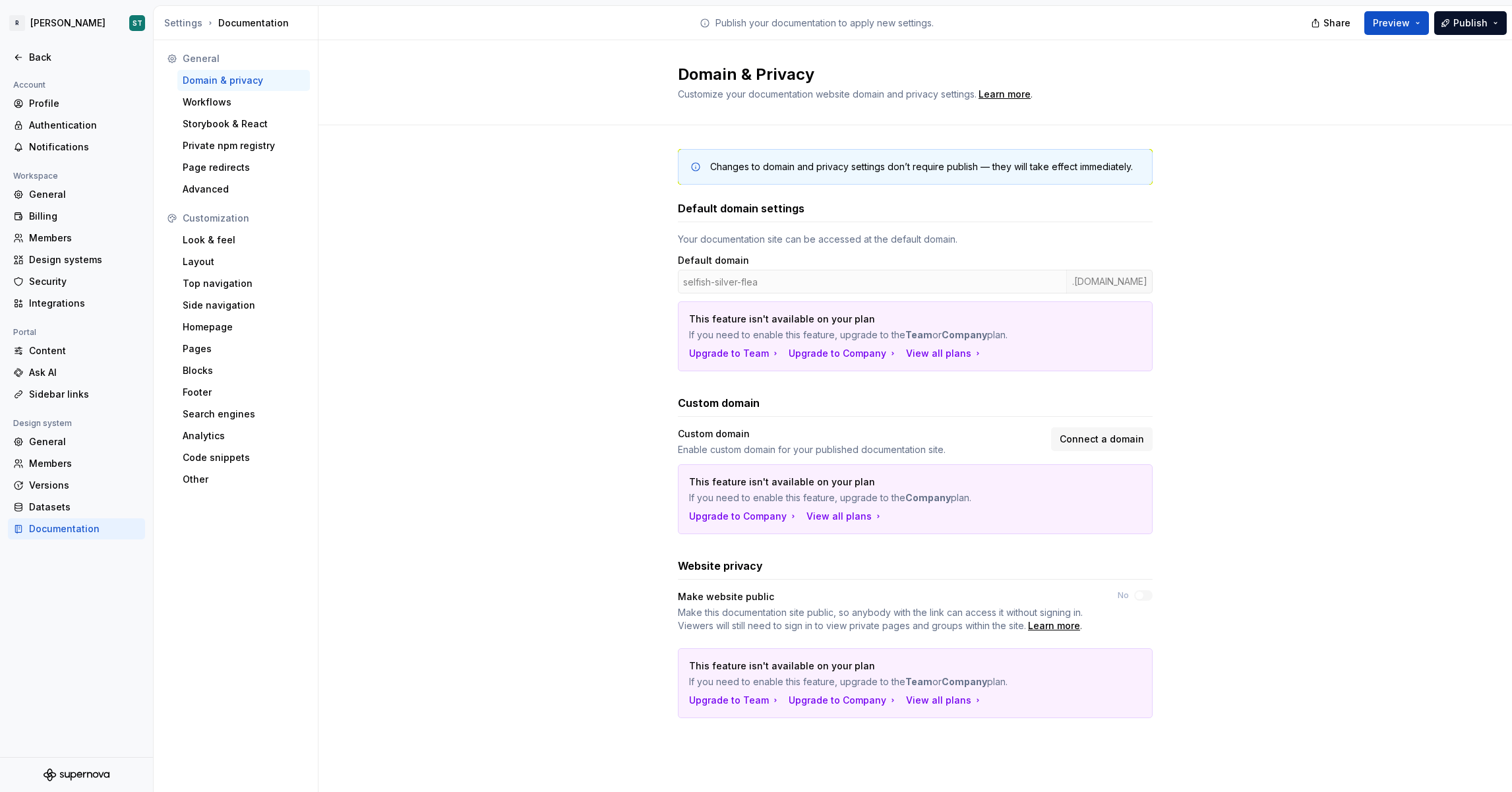
click at [755, 276] on div "selfish-silver-flea .[DOMAIN_NAME]" at bounding box center [915, 281] width 475 height 23
click at [755, 285] on div "selfish-silver-flea .[DOMAIN_NAME]" at bounding box center [915, 281] width 475 height 23
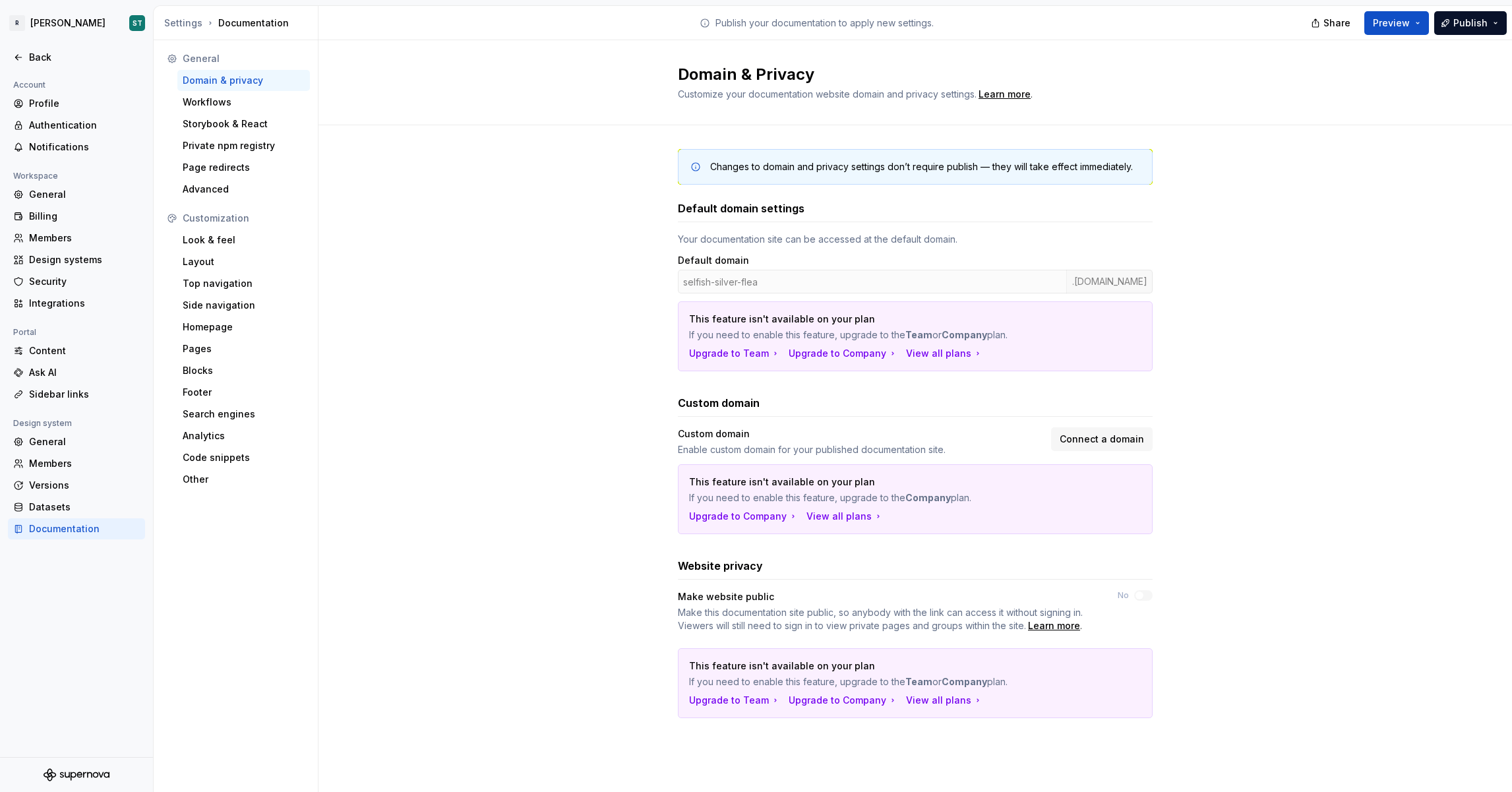
click at [755, 285] on div "selfish-silver-flea .[DOMAIN_NAME]" at bounding box center [915, 281] width 475 height 23
click at [755, 444] on span "Connect a domain" at bounding box center [1102, 439] width 84 height 13
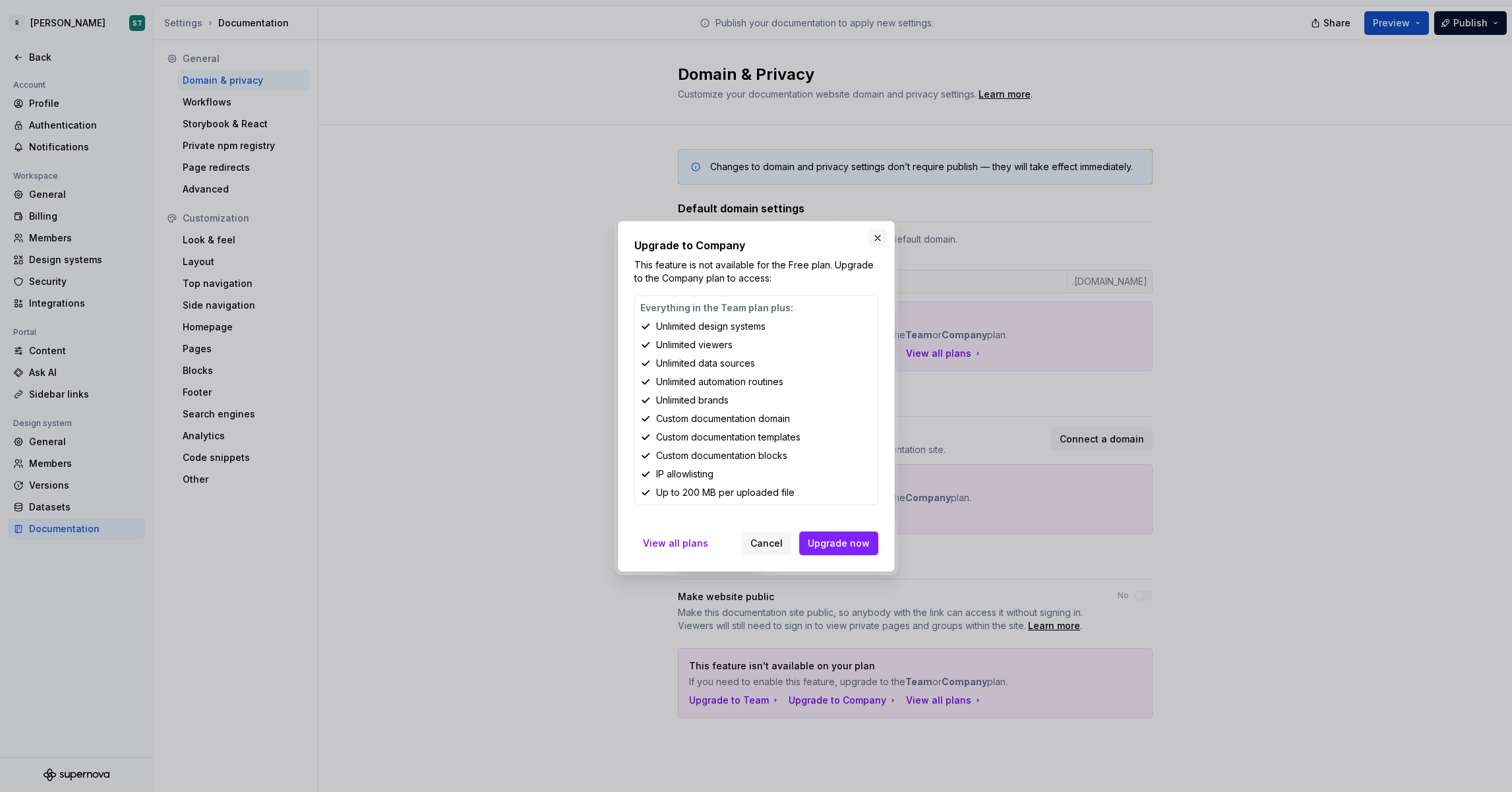
click at [755, 238] on button "button" at bounding box center [878, 238] width 19 height 19
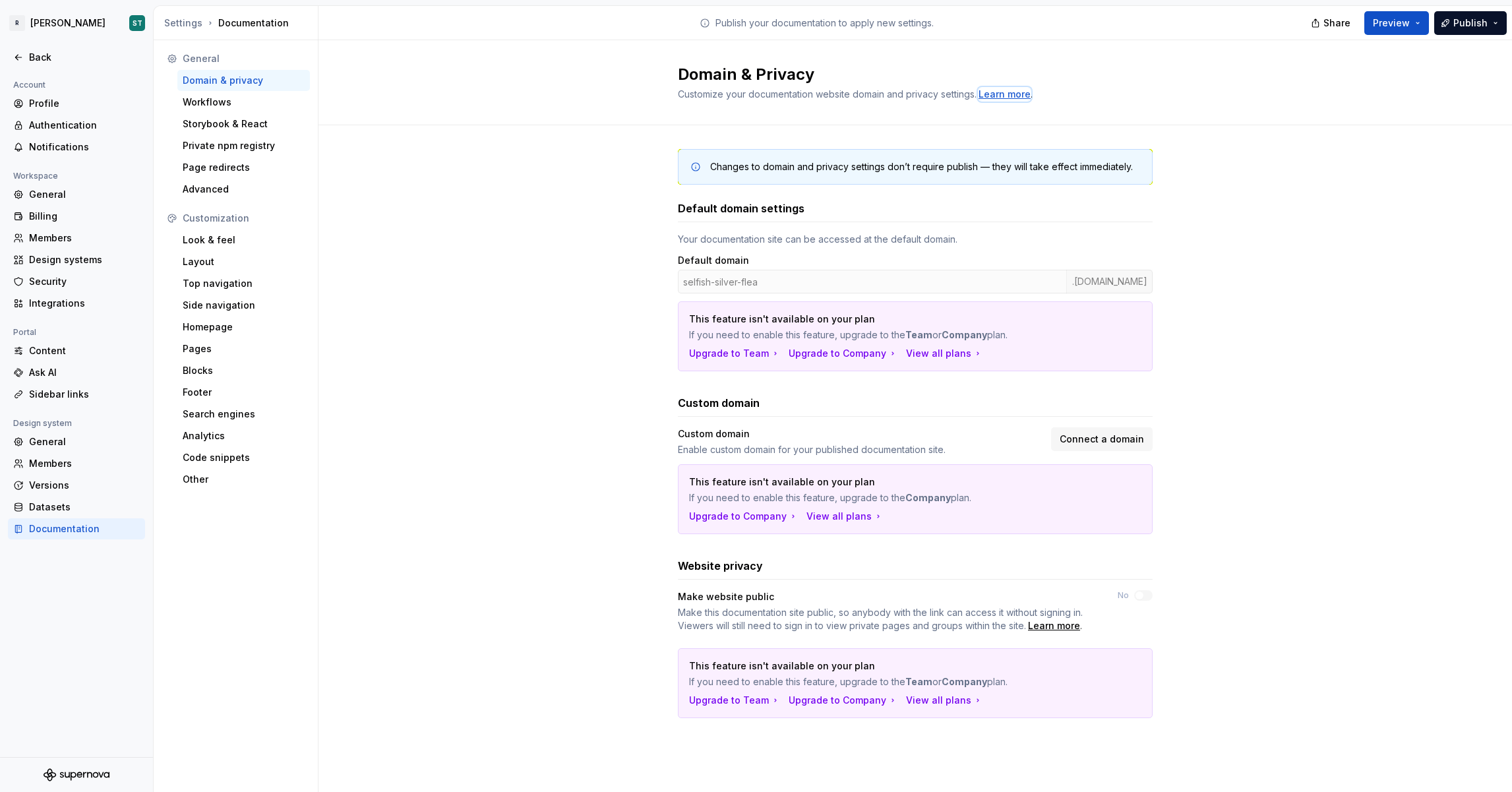
click at [755, 99] on div "Learn more" at bounding box center [1005, 94] width 52 height 13
